Goal: Check status: Check status

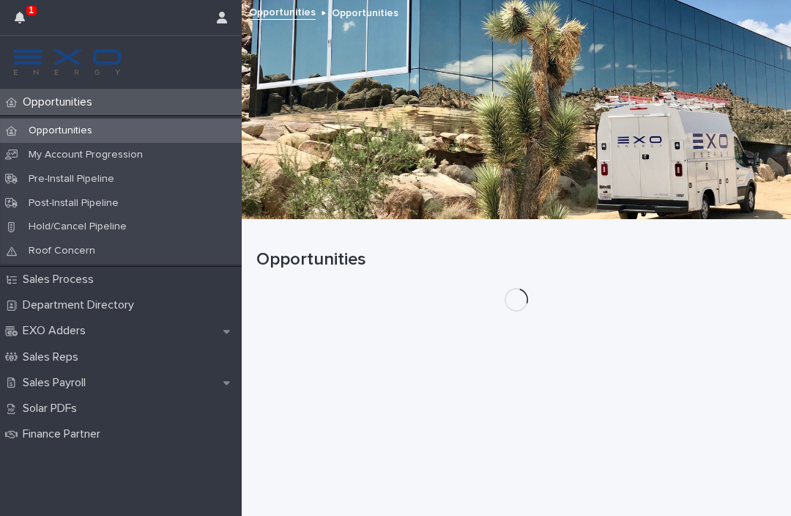
click at [168, 218] on div "Hold/Cancel Pipeline" at bounding box center [121, 227] width 242 height 24
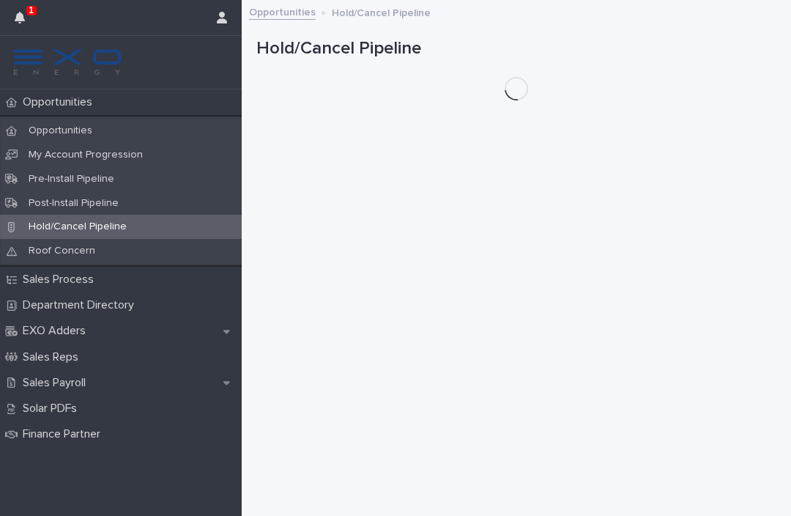
click at [24, 6] on button "button" at bounding box center [20, 17] width 28 height 35
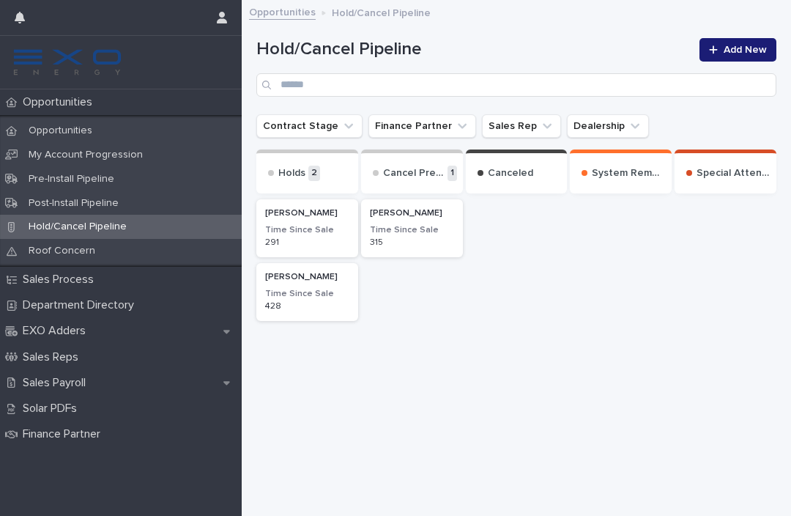
click at [24, 6] on button "button" at bounding box center [20, 17] width 28 height 35
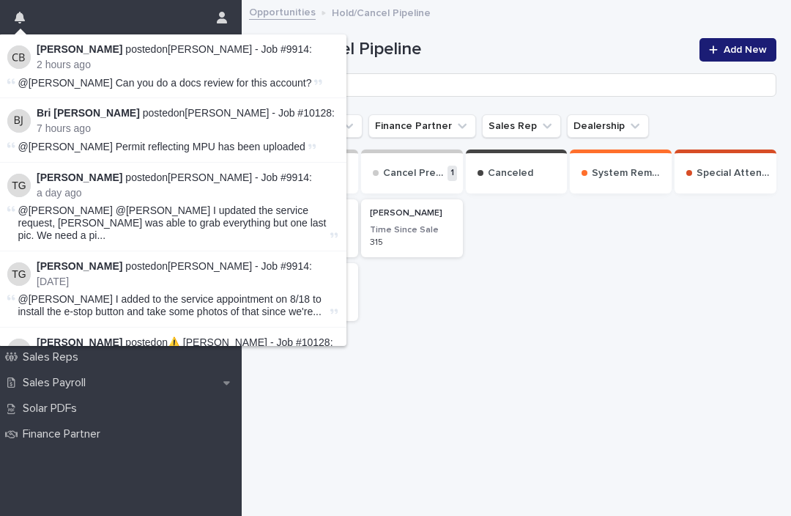
click at [21, 9] on button "button" at bounding box center [20, 17] width 28 height 35
click at [268, 53] on link "[PERSON_NAME] - Job #9914" at bounding box center [238, 49] width 141 height 12
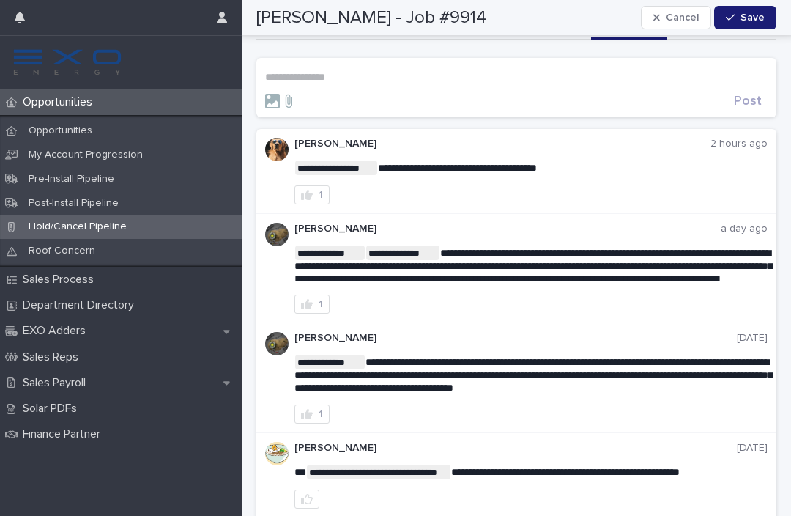
scroll to position [73, 0]
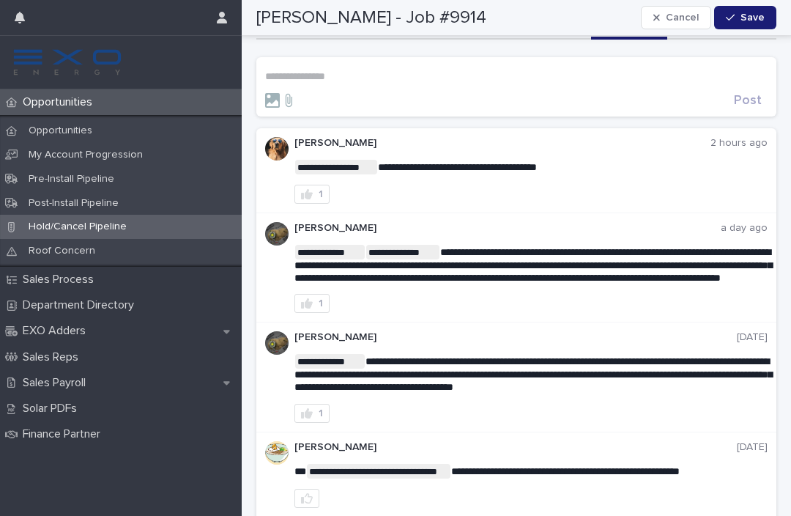
click at [68, 377] on p "Sales Payroll" at bounding box center [57, 383] width 81 height 14
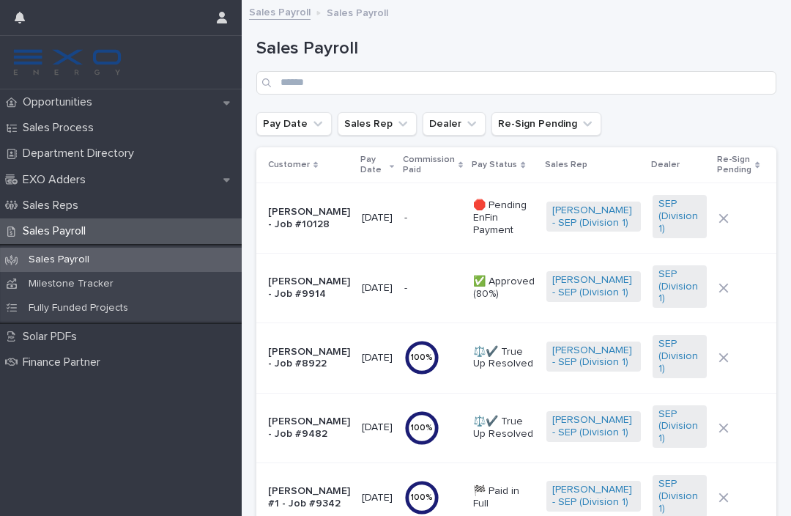
click at [487, 295] on p "✅ Approved (80%)" at bounding box center [504, 288] width 62 height 25
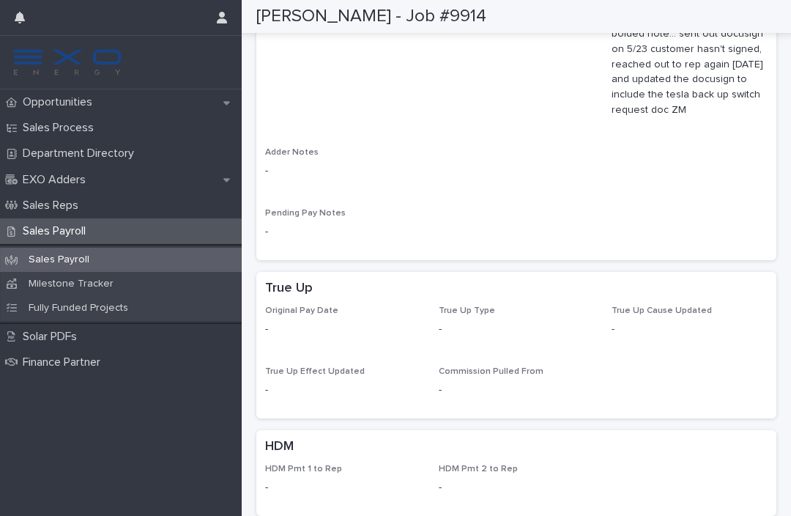
scroll to position [1337, 0]
click at [117, 229] on div "Sales Payroll" at bounding box center [121, 231] width 242 height 26
